Goal: Information Seeking & Learning: Learn about a topic

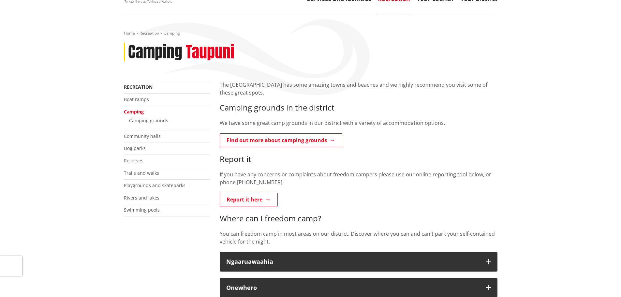
scroll to position [65, 0]
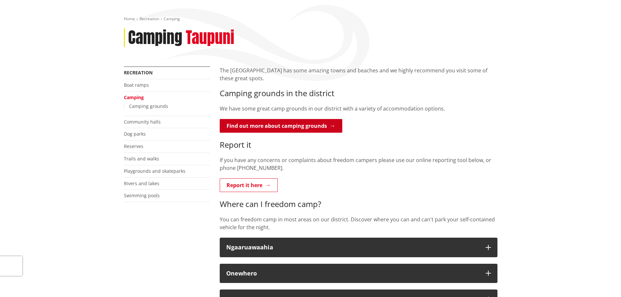
click at [327, 125] on link "Find out more about camping grounds" at bounding box center [281, 126] width 122 height 14
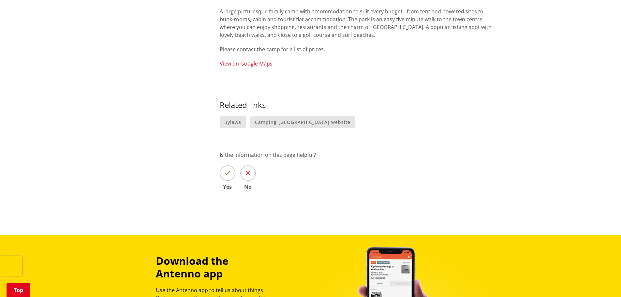
scroll to position [358, 0]
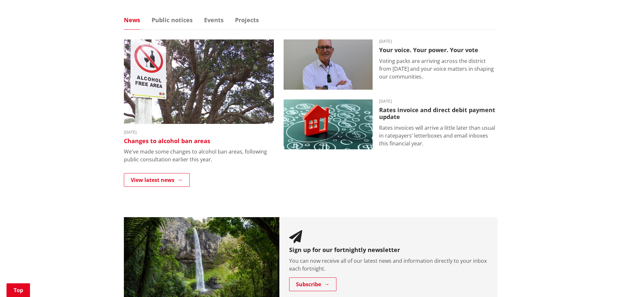
scroll to position [391, 0]
